Goal: Task Accomplishment & Management: Manage account settings

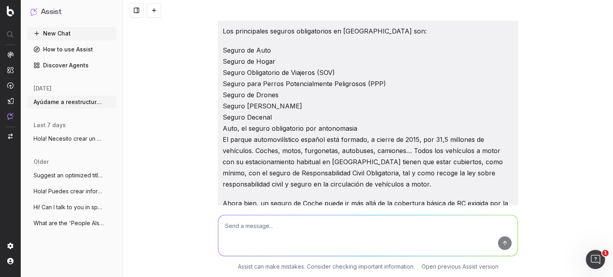
scroll to position [373, 0]
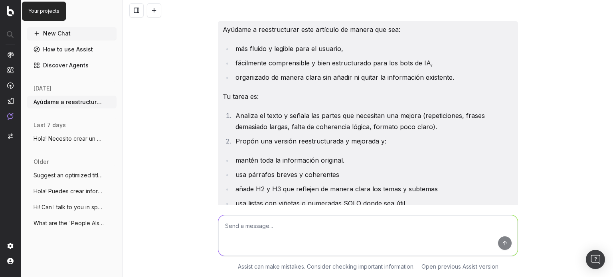
scroll to position [4243, 0]
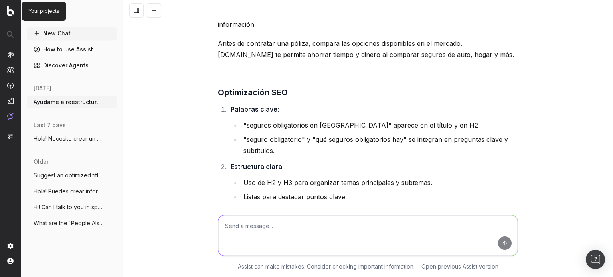
click at [7, 13] on img at bounding box center [10, 11] width 7 height 10
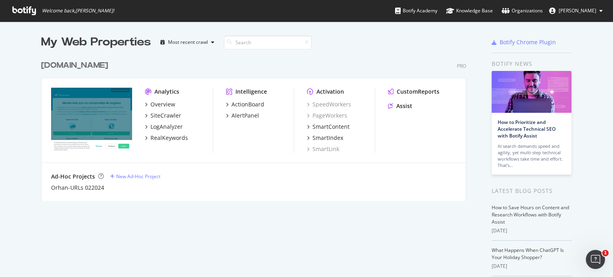
click at [571, 8] on span "[PERSON_NAME]" at bounding box center [578, 10] width 38 height 7
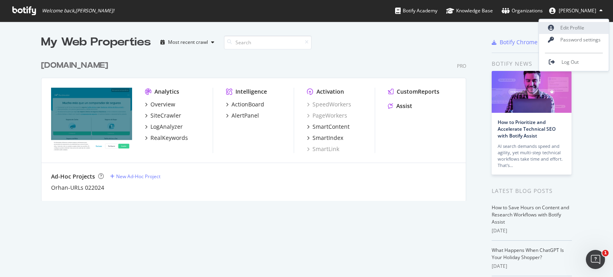
click at [563, 29] on link "Edit Profile" at bounding box center [574, 28] width 70 height 12
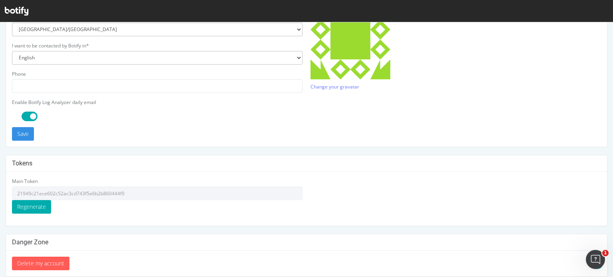
scroll to position [199, 0]
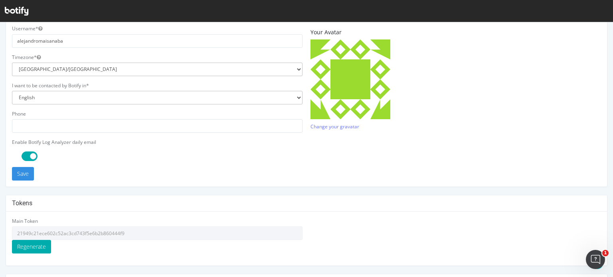
type input "[PERSON_NAME][EMAIL_ADDRESS][PERSON_NAME][DOMAIN_NAME]"
click at [108, 96] on select "English French Japanese" at bounding box center [157, 98] width 290 height 14
click at [153, 94] on select "English French Japanese" at bounding box center [157, 98] width 290 height 14
click at [102, 73] on select "Africa/Abidjan Africa/Accra Africa/Addis_Ababa Africa/Algiers Africa/Asmara Afr…" at bounding box center [157, 70] width 290 height 14
select select "Europe/Madrid"
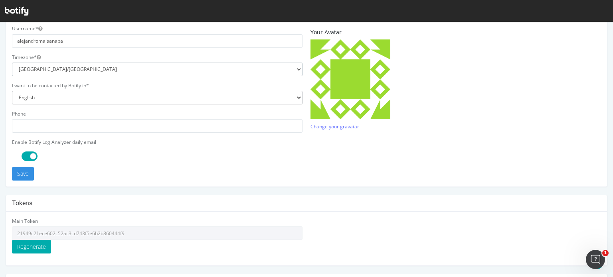
click at [12, 63] on select "Africa/Abidjan Africa/Accra Africa/Addis_Ababa Africa/Algiers Africa/Asmara Afr…" at bounding box center [157, 70] width 290 height 14
click at [484, 87] on p at bounding box center [455, 79] width 290 height 80
click at [20, 174] on button "Save" at bounding box center [23, 174] width 22 height 14
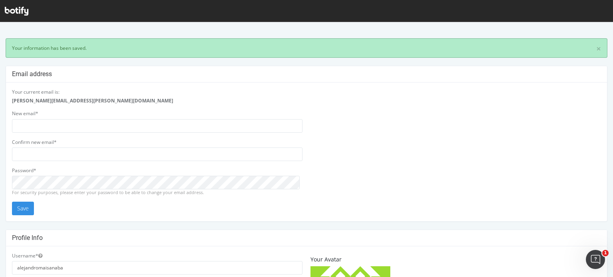
scroll to position [0, 0]
click at [10, 12] on icon at bounding box center [17, 11] width 24 height 9
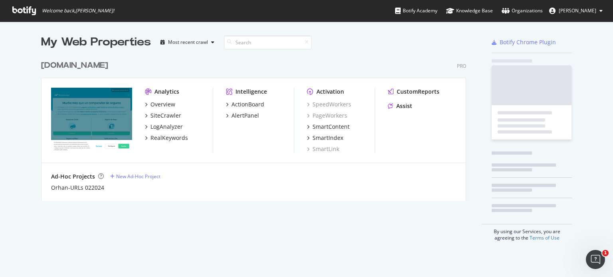
scroll to position [144, 425]
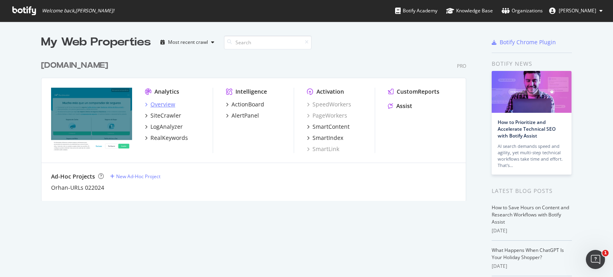
click at [157, 102] on div "Overview" at bounding box center [162, 105] width 25 height 8
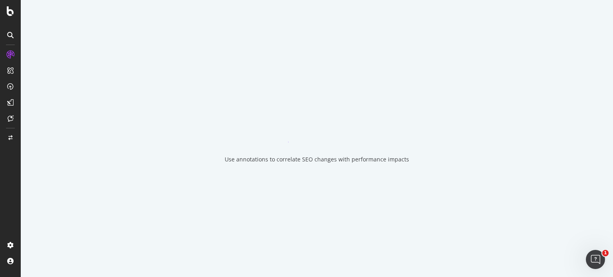
click at [10, 36] on icon at bounding box center [10, 35] width 6 height 6
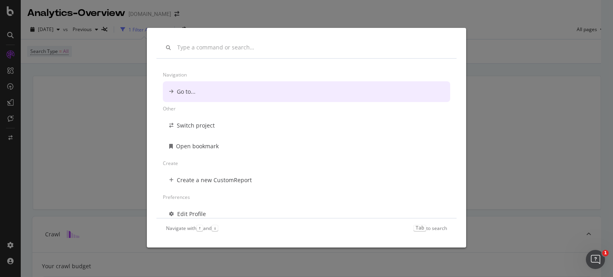
click at [65, 79] on div "Navigation Go to... Other Switch project Open bookmark Create Create a new Cust…" at bounding box center [306, 138] width 613 height 277
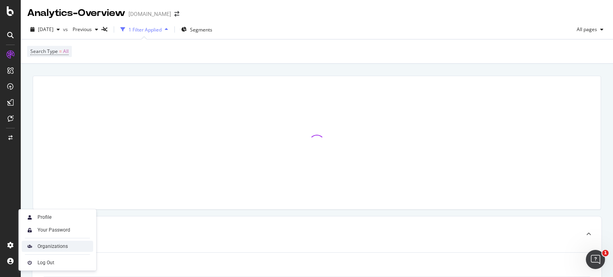
click at [51, 247] on div "Organizations" at bounding box center [53, 246] width 30 height 6
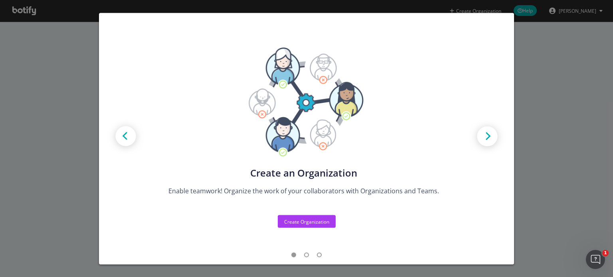
scroll to position [4, 0]
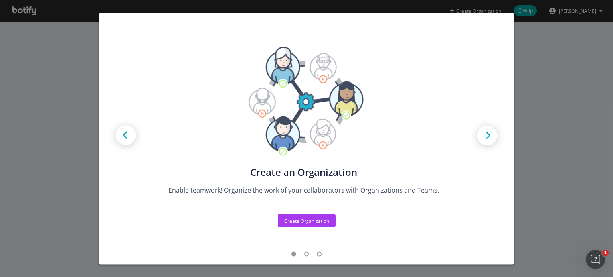
click at [530, 172] on div "Create new Projects for your Teams Create the exact model that matches your Org…" at bounding box center [306, 138] width 613 height 277
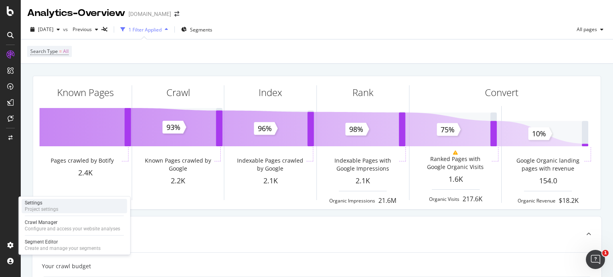
click at [51, 207] on div "Project settings" at bounding box center [42, 209] width 34 height 6
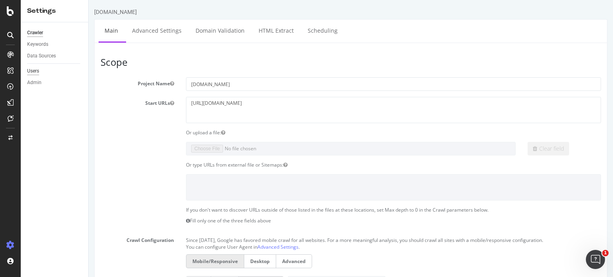
click at [36, 73] on div "Users" at bounding box center [33, 71] width 12 height 8
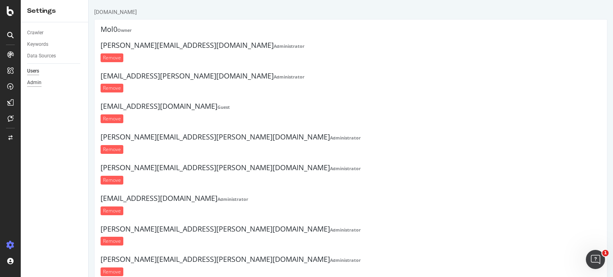
click at [35, 81] on div "Admin" at bounding box center [34, 83] width 14 height 8
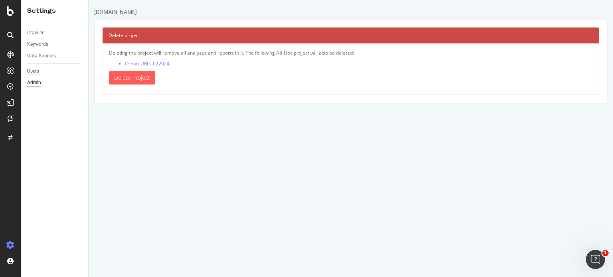
click at [35, 74] on div "Users" at bounding box center [33, 71] width 12 height 8
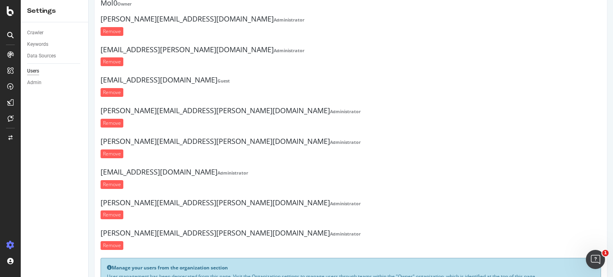
scroll to position [65, 0]
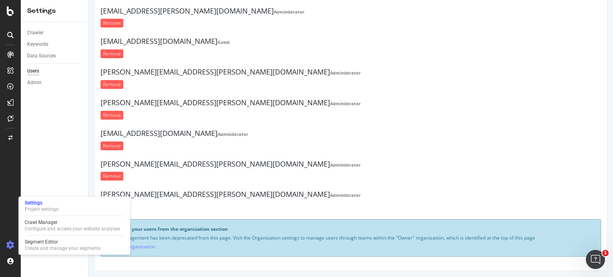
click at [330, 150] on div "emmeline.huas@rastreator.com Administrator Remove" at bounding box center [351, 142] width 500 height 25
click at [345, 178] on form "Remove" at bounding box center [351, 176] width 500 height 9
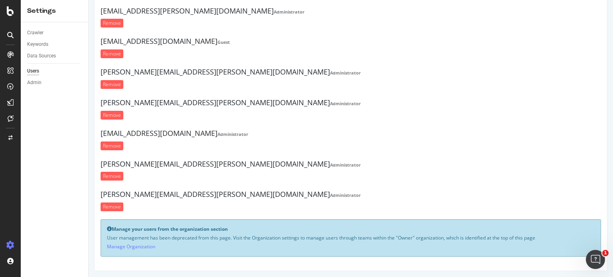
click at [51, 171] on div "Crawler Keywords Data Sources Users Admin" at bounding box center [54, 149] width 67 height 255
click at [125, 247] on link "Manage Organization" at bounding box center [131, 246] width 48 height 7
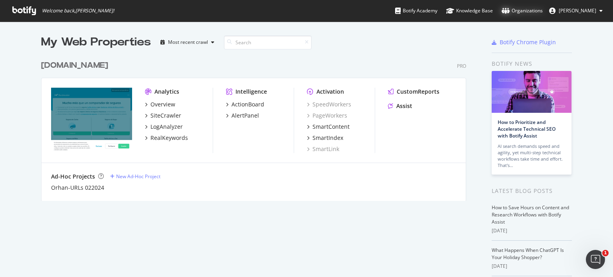
click at [509, 9] on div "Organizations" at bounding box center [521, 11] width 41 height 8
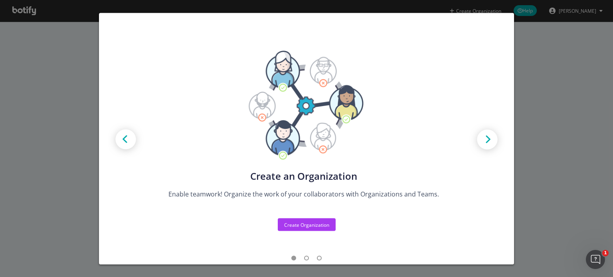
click at [478, 142] on img "modal" at bounding box center [487, 140] width 36 height 36
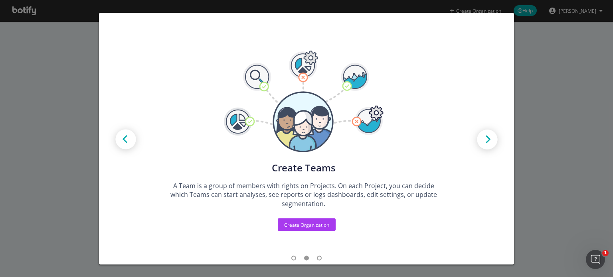
click at [478, 142] on img "modal" at bounding box center [487, 140] width 36 height 36
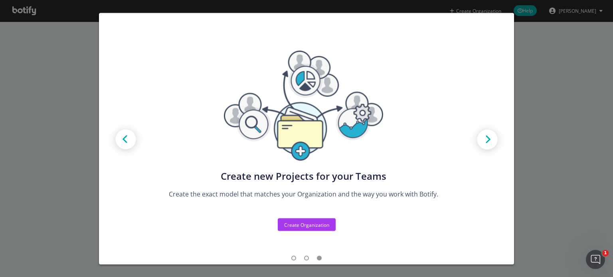
click at [478, 142] on img "modal" at bounding box center [487, 140] width 36 height 36
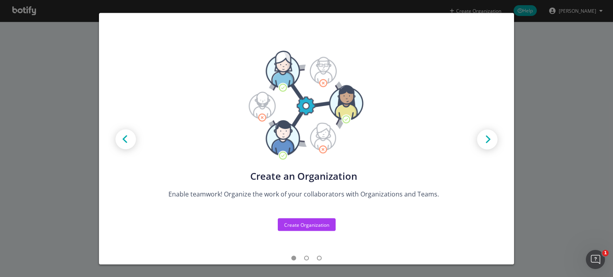
click at [478, 142] on img "modal" at bounding box center [487, 140] width 36 height 36
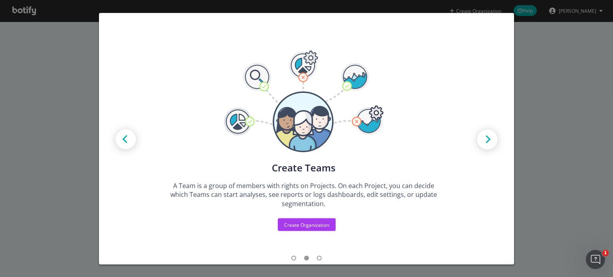
click at [478, 141] on img "modal" at bounding box center [487, 140] width 36 height 36
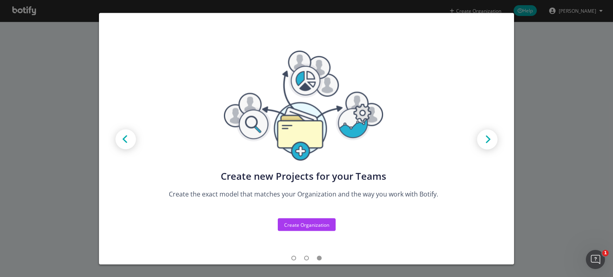
click at [478, 141] on img "modal" at bounding box center [487, 140] width 36 height 36
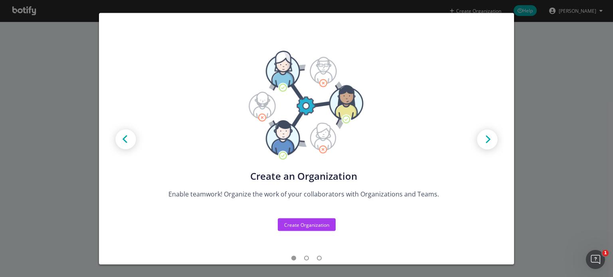
click at [576, 131] on div "Create new Projects for your Teams Create the exact model that matches your Org…" at bounding box center [306, 138] width 613 height 277
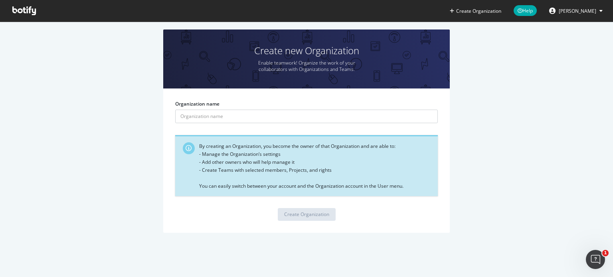
click at [35, 10] on icon at bounding box center [24, 10] width 24 height 9
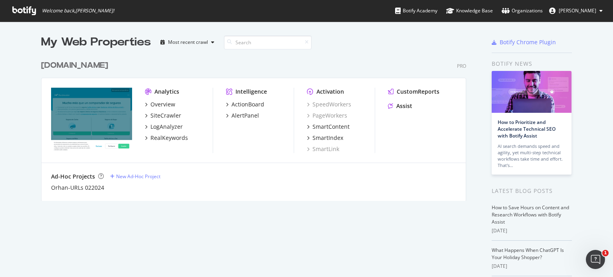
click at [563, 8] on span "[PERSON_NAME]" at bounding box center [578, 10] width 38 height 7
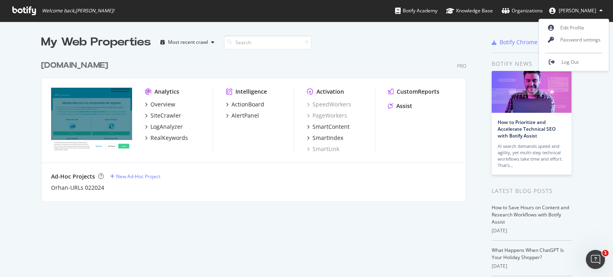
click at [563, 8] on span "[PERSON_NAME]" at bounding box center [578, 10] width 38 height 7
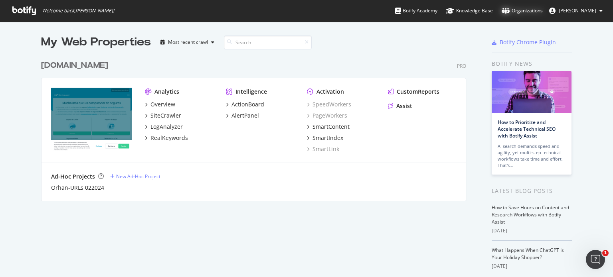
click at [504, 9] on div "Organizations" at bounding box center [521, 11] width 41 height 8
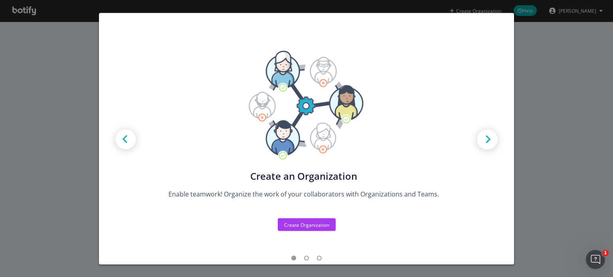
click at [480, 143] on img "modal" at bounding box center [487, 140] width 36 height 36
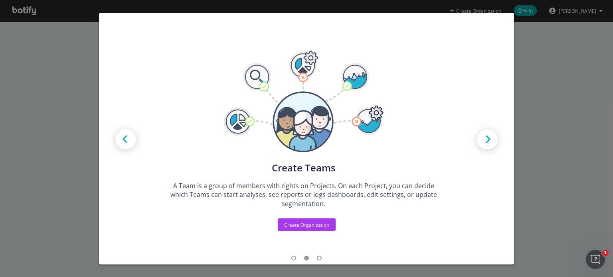
click at [480, 143] on img "modal" at bounding box center [487, 140] width 36 height 36
click at [556, 137] on div "Create new Projects for your Teams Create the exact model that matches your Org…" at bounding box center [306, 138] width 613 height 277
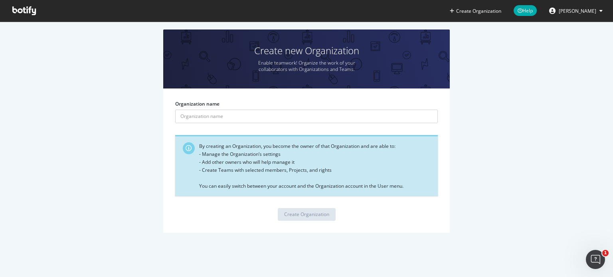
click at [20, 8] on icon at bounding box center [24, 10] width 24 height 9
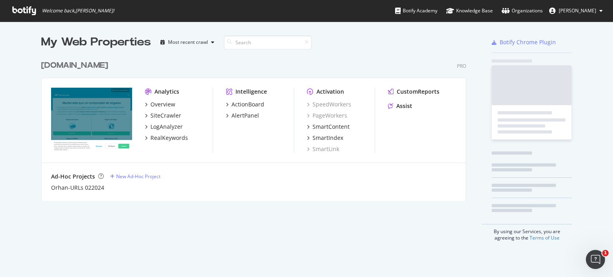
scroll to position [144, 425]
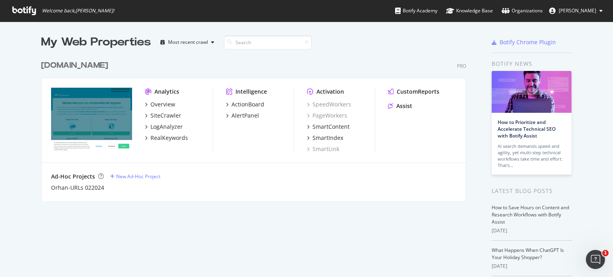
click at [85, 103] on img "grid" at bounding box center [91, 120] width 81 height 65
click at [158, 104] on div "Overview" at bounding box center [162, 105] width 25 height 8
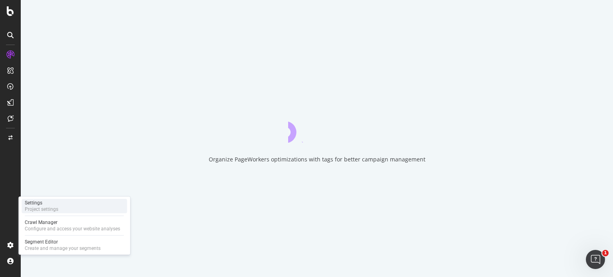
click at [42, 209] on div "Project settings" at bounding box center [42, 209] width 34 height 6
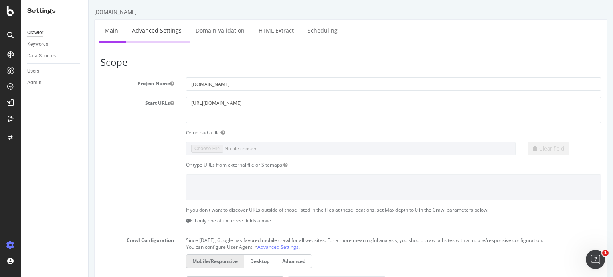
click at [156, 33] on link "Advanced Settings" at bounding box center [156, 31] width 61 height 22
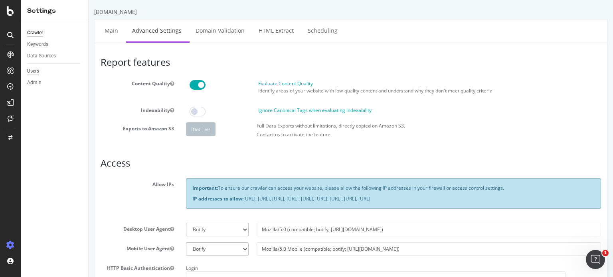
click at [34, 73] on div "Users" at bounding box center [33, 71] width 12 height 8
